Goal: Task Accomplishment & Management: Manage account settings

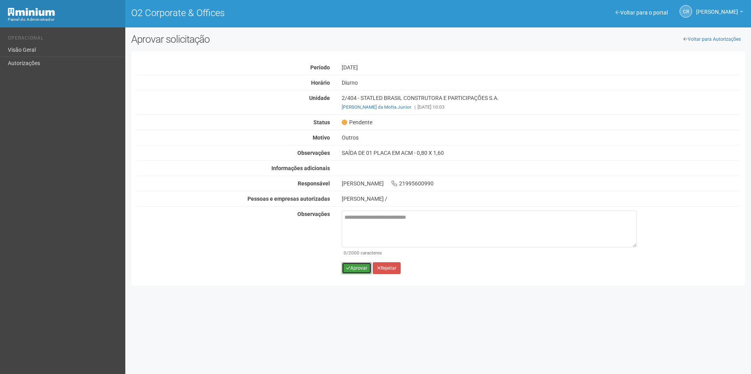
click at [364, 268] on button "Aprovar" at bounding box center [357, 269] width 30 height 12
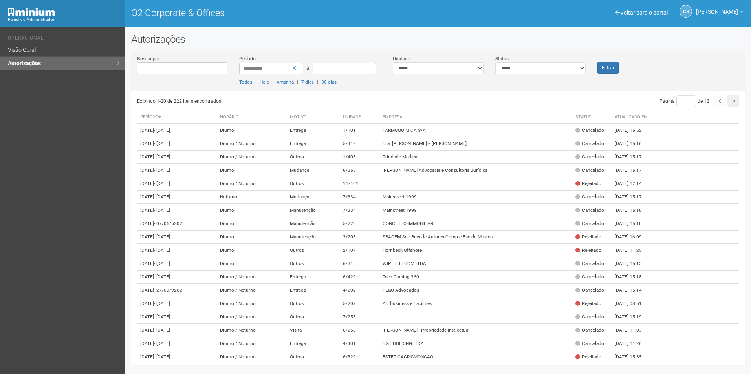
click at [741, 8] on div "CR Celso Rodrigues da Costa Celso Rodrigues da Costa o2.consultor1@gmail.com Me…" at bounding box center [704, 12] width 75 height 23
click at [615, 10] on span at bounding box center [617, 12] width 5 height 5
